Goal: Task Accomplishment & Management: Manage account settings

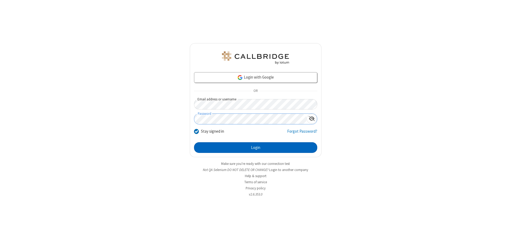
click at [256, 147] on button "Login" at bounding box center [255, 147] width 123 height 11
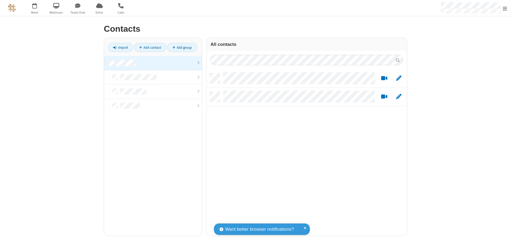
scroll to position [162, 196]
click at [153, 63] on link at bounding box center [153, 63] width 98 height 14
click at [150, 47] on link "Add contact" at bounding box center [150, 47] width 32 height 9
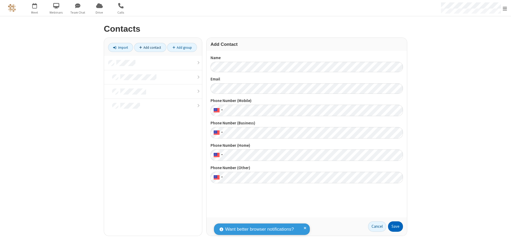
click at [396, 226] on button "Save" at bounding box center [395, 226] width 15 height 11
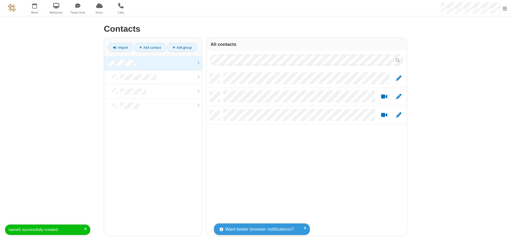
scroll to position [162, 196]
